Goal: Navigation & Orientation: Find specific page/section

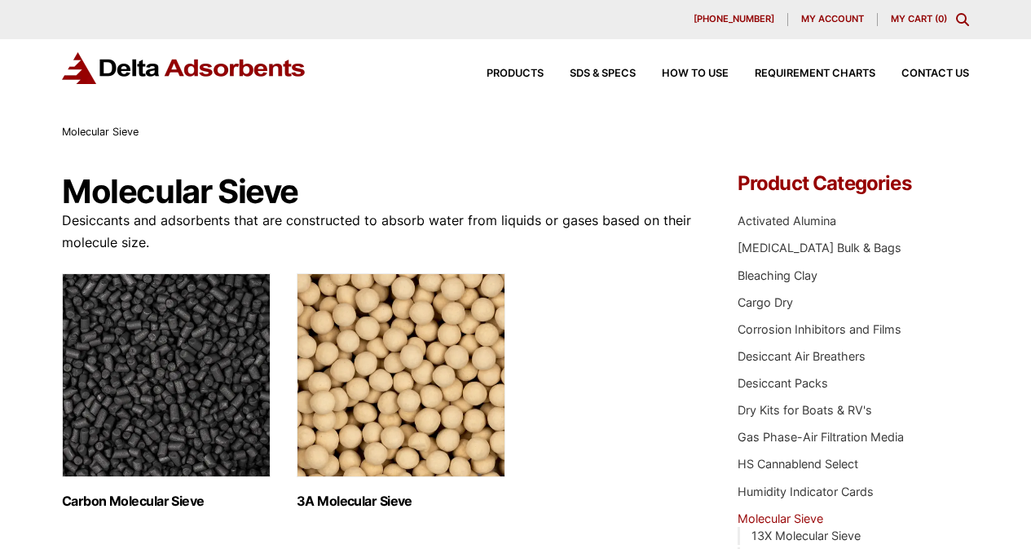
click at [801, 15] on span "My account" at bounding box center [832, 19] width 63 height 9
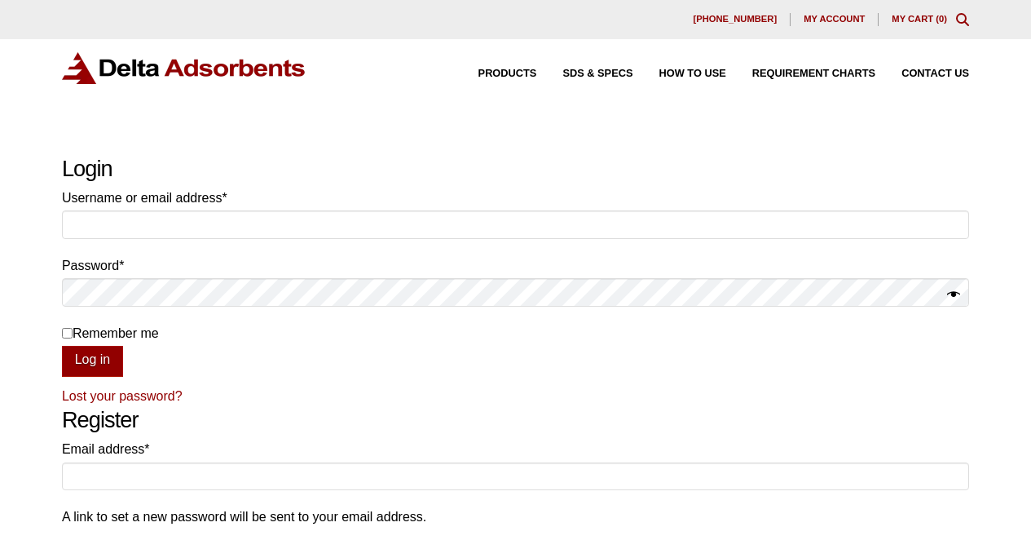
click at [947, 344] on label "Remember me" at bounding box center [515, 333] width 907 height 22
click at [73, 338] on input "Remember me" at bounding box center [67, 333] width 11 height 11
checkbox input "true"
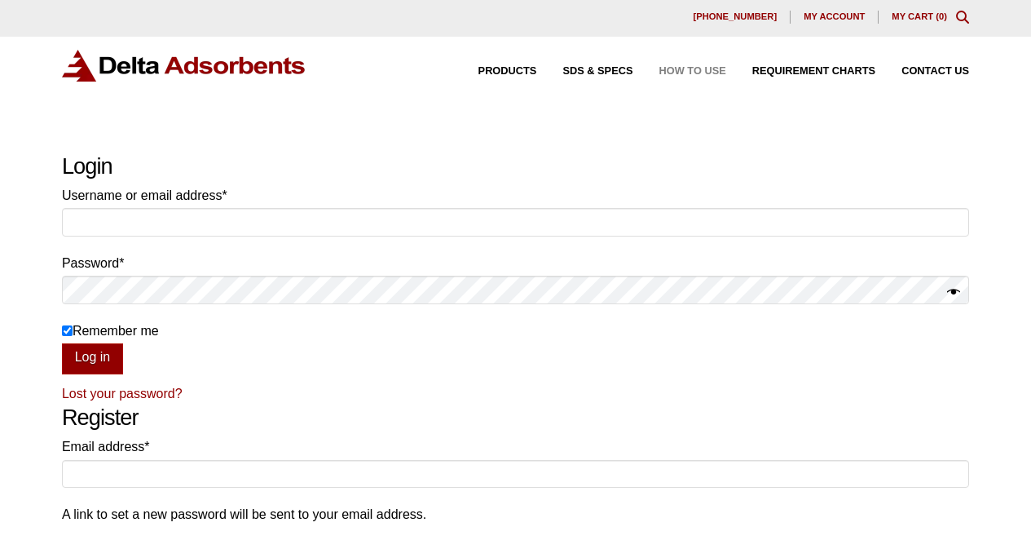
click at [650, 77] on div "How to Use" at bounding box center [679, 71] width 93 height 11
